Goal: Task Accomplishment & Management: Manage account settings

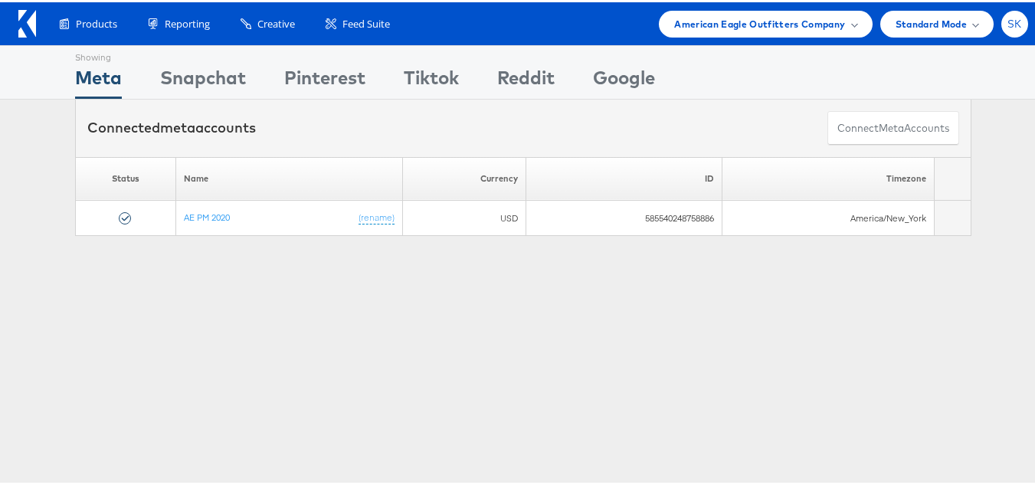
click at [1002, 29] on div "SK" at bounding box center [1014, 21] width 27 height 27
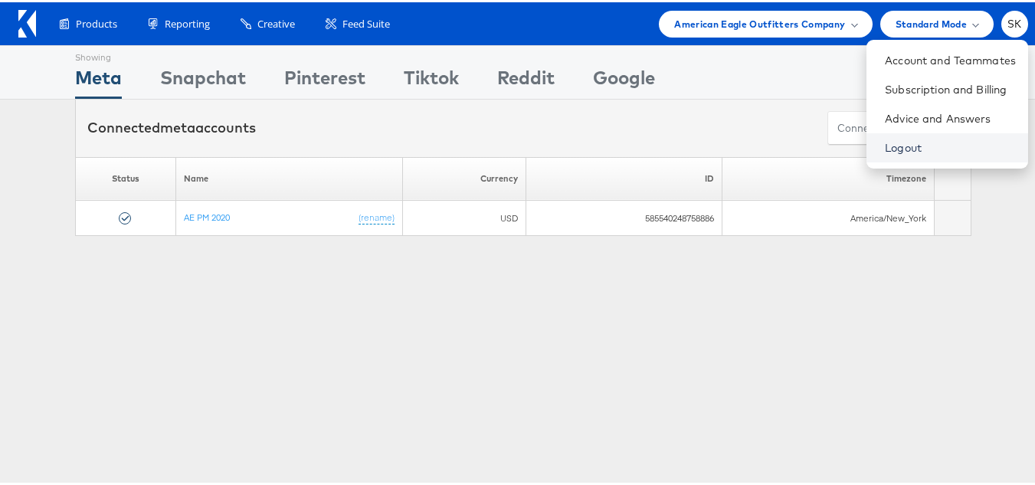
click at [885, 146] on link "Logout" at bounding box center [950, 145] width 131 height 15
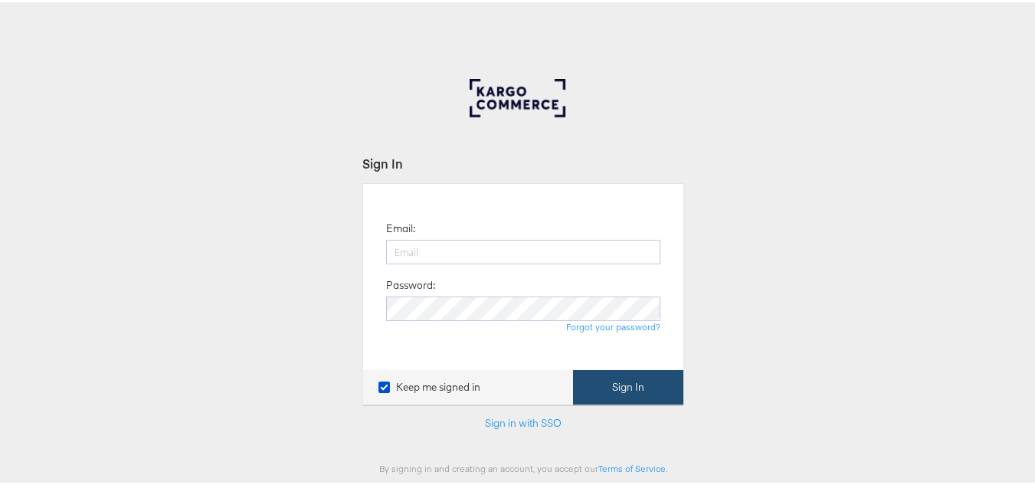
type input "[PERSON_NAME][EMAIL_ADDRESS][DOMAIN_NAME]"
click at [646, 374] on button "Sign In" at bounding box center [628, 385] width 110 height 34
